Goal: Information Seeking & Learning: Learn about a topic

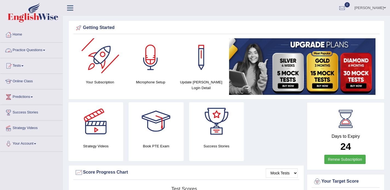
click at [34, 51] on link "Practice Questions" at bounding box center [31, 50] width 62 height 14
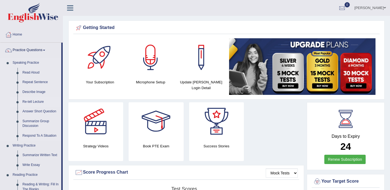
click at [33, 102] on link "Re-tell Lecture" at bounding box center [40, 102] width 41 height 10
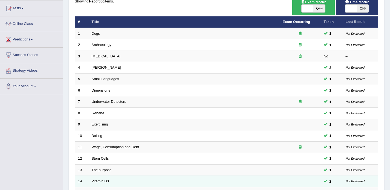
scroll to position [45, 0]
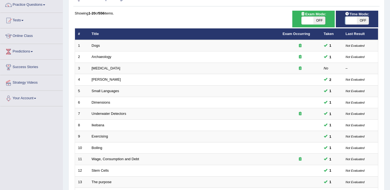
click at [363, 23] on span "OFF" at bounding box center [362, 21] width 12 height 8
checkbox input "true"
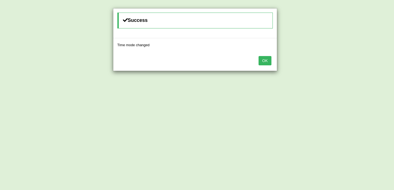
click at [266, 58] on button "OK" at bounding box center [264, 60] width 13 height 9
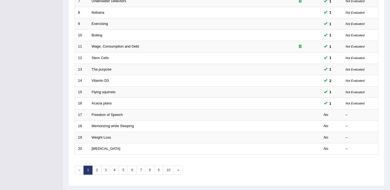
scroll to position [159, 0]
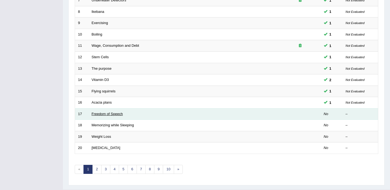
click at [102, 115] on link "Freedom of Speech" at bounding box center [107, 114] width 31 height 4
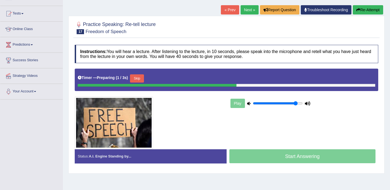
scroll to position [52, 0]
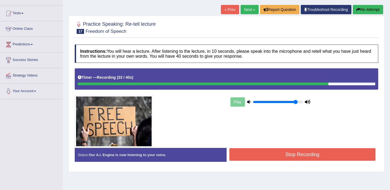
click at [245, 148] on button "Stop Recording" at bounding box center [302, 154] width 146 height 13
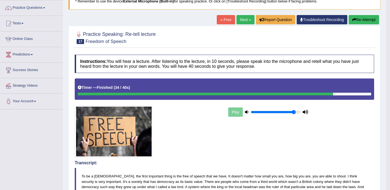
scroll to position [41, 0]
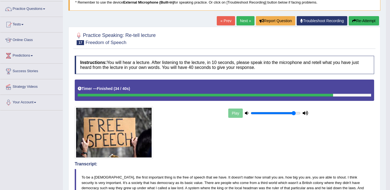
click at [240, 19] on link "Next »" at bounding box center [245, 20] width 18 height 9
